Goal: Task Accomplishment & Management: Use online tool/utility

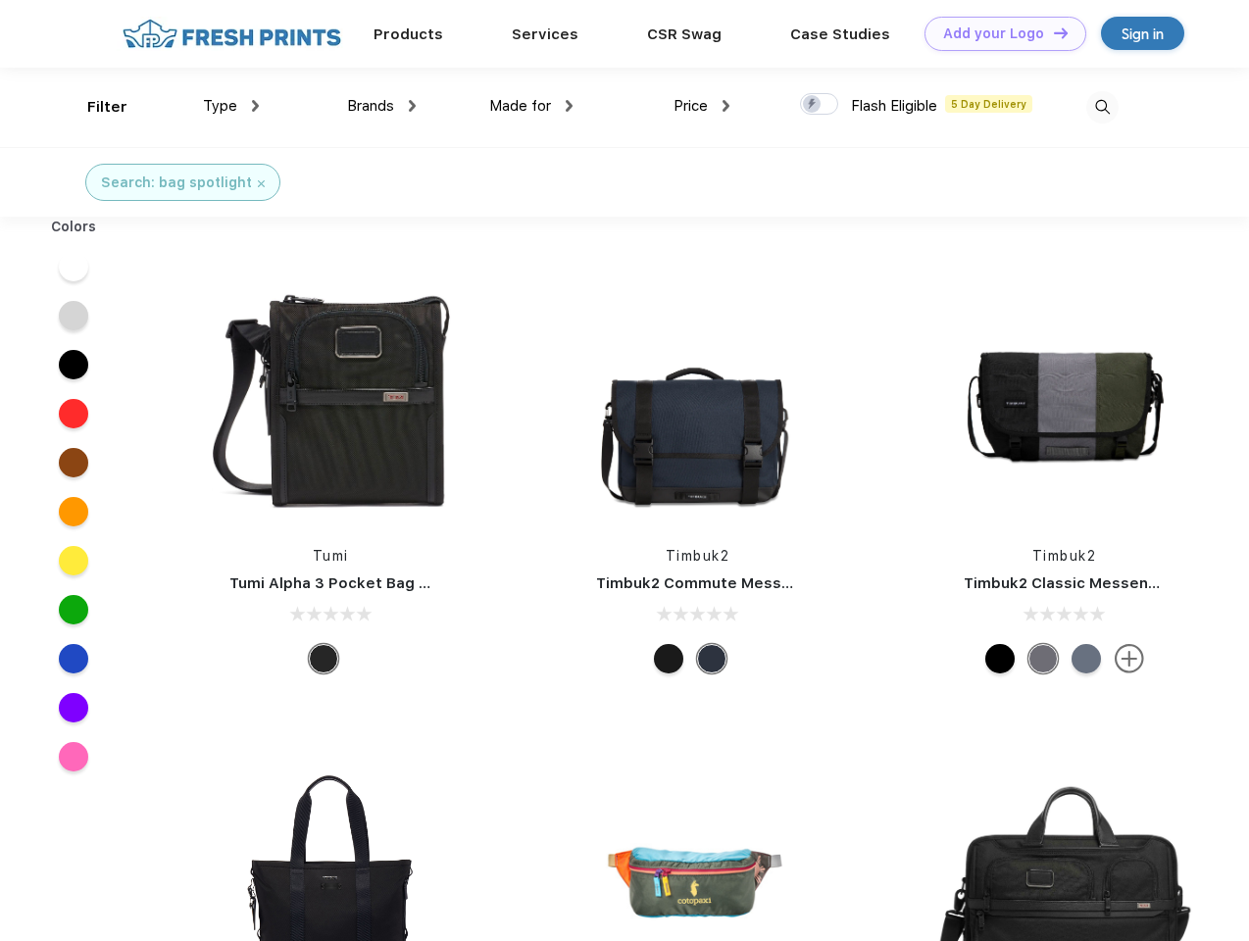
click at [998, 33] on link "Add your Logo Design Tool" at bounding box center [1006, 34] width 162 height 34
click at [0, 0] on div "Design Tool" at bounding box center [0, 0] width 0 height 0
click at [1052, 32] on link "Add your Logo Design Tool" at bounding box center [1006, 34] width 162 height 34
click at [94, 107] on div "Filter" at bounding box center [107, 107] width 40 height 23
click at [231, 106] on span "Type" at bounding box center [220, 106] width 34 height 18
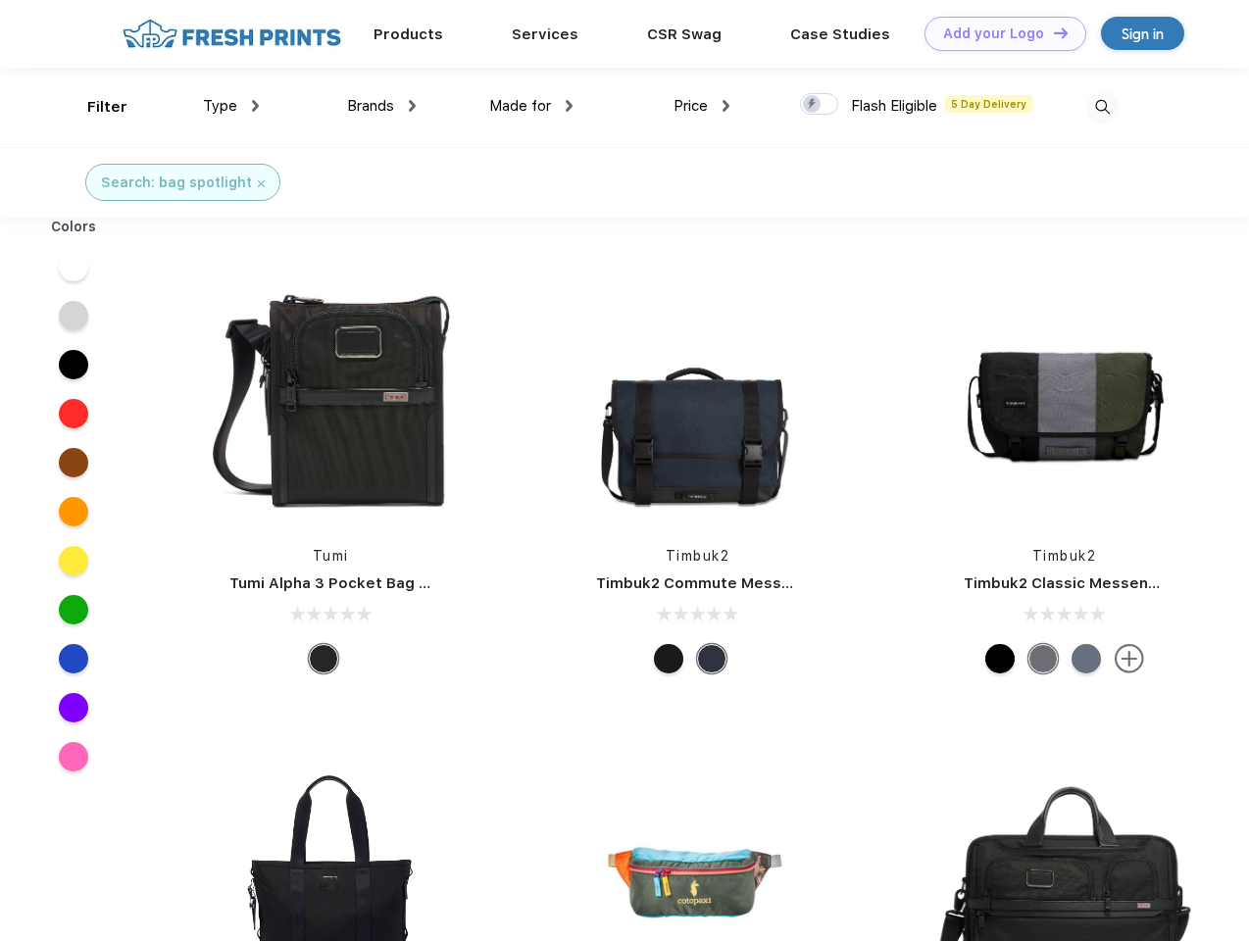
click at [381, 106] on span "Brands" at bounding box center [370, 106] width 47 height 18
click at [532, 106] on span "Made for" at bounding box center [520, 106] width 62 height 18
click at [702, 106] on span "Price" at bounding box center [691, 106] width 34 height 18
click at [820, 105] on div at bounding box center [819, 104] width 38 height 22
click at [813, 105] on input "checkbox" at bounding box center [806, 98] width 13 height 13
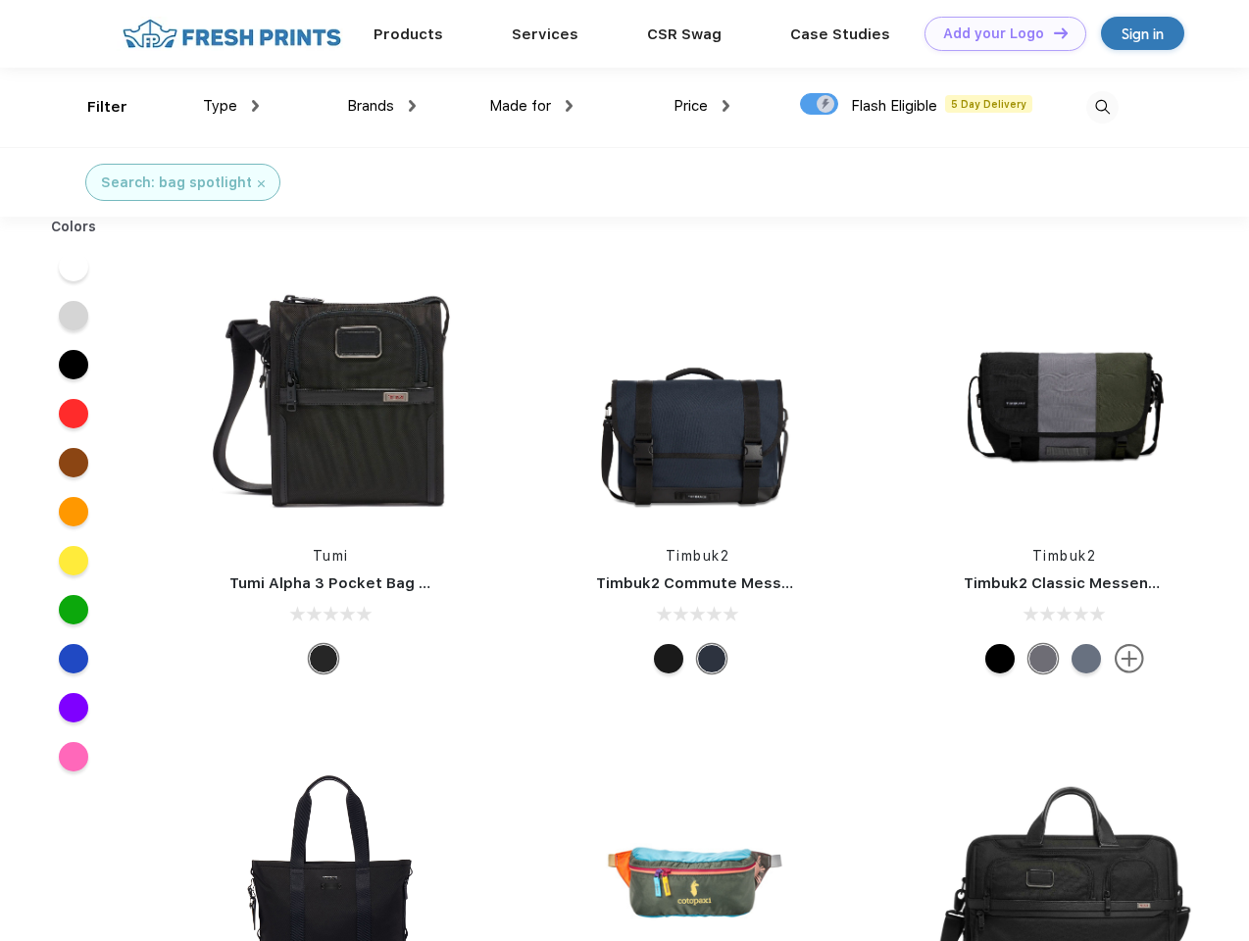
click at [1102, 107] on img at bounding box center [1103, 107] width 32 height 32
